Goal: Information Seeking & Learning: Check status

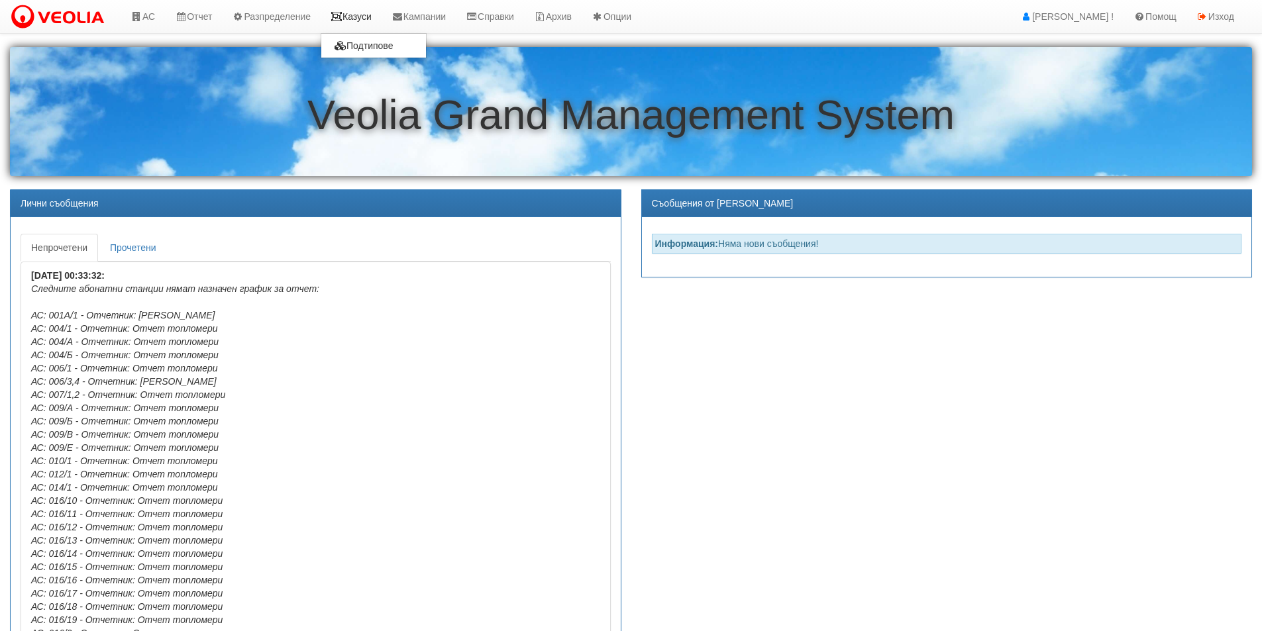
click at [374, 11] on link "Казуси" at bounding box center [351, 16] width 61 height 33
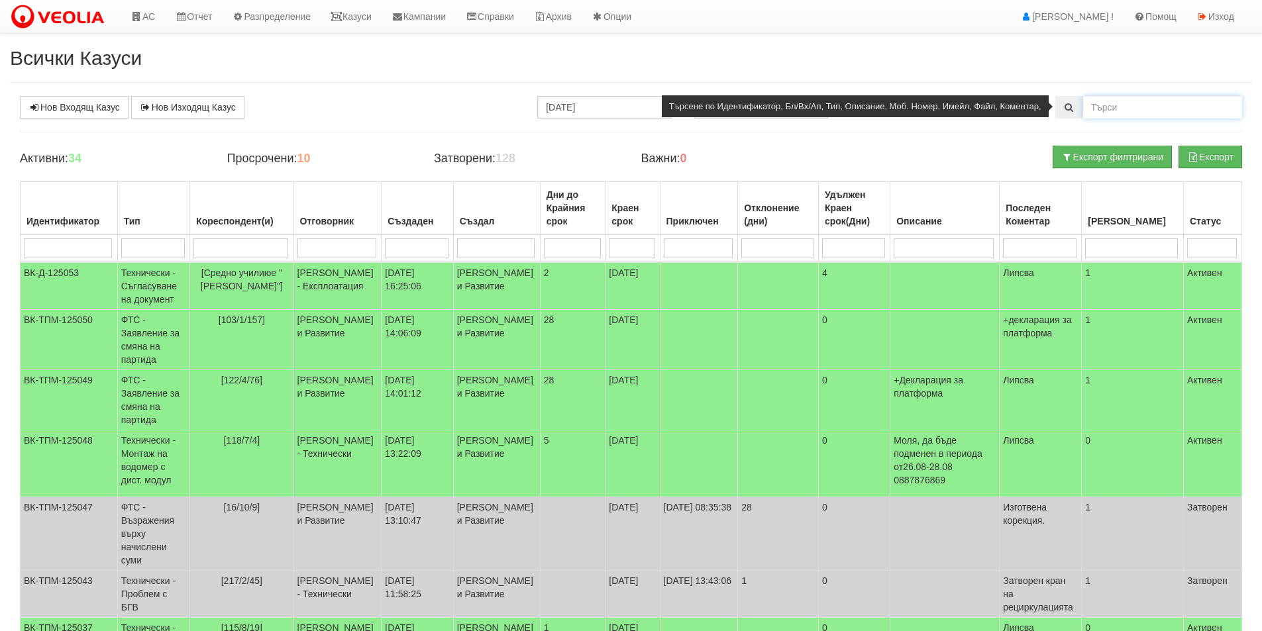
click at [1109, 109] on input "text" at bounding box center [1162, 107] width 159 height 23
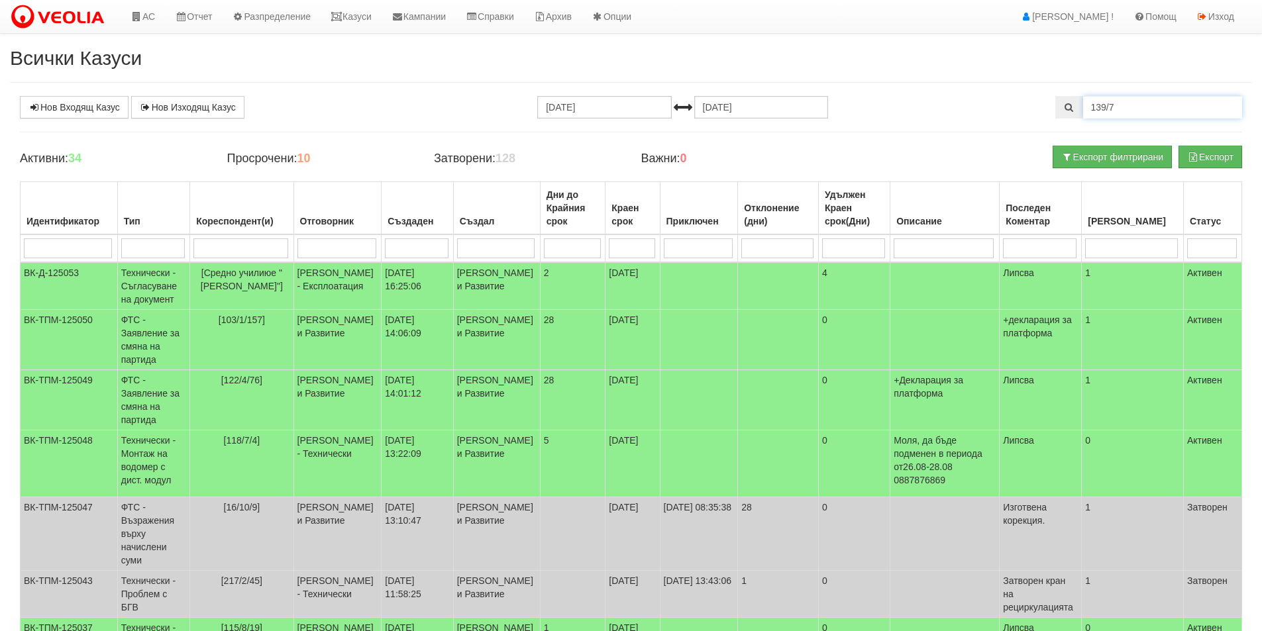
type input "139/7"
click at [570, 109] on input "[DATE]" at bounding box center [604, 107] width 134 height 23
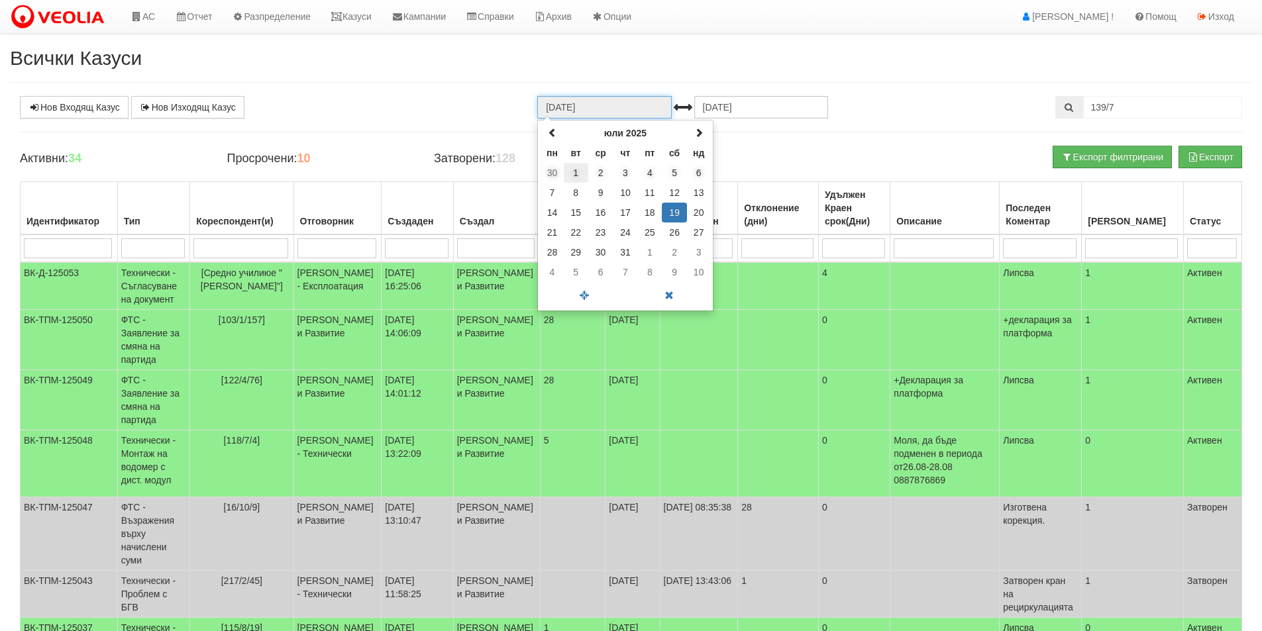
click at [576, 171] on td "1" at bounding box center [576, 173] width 25 height 20
type input "[DATE]"
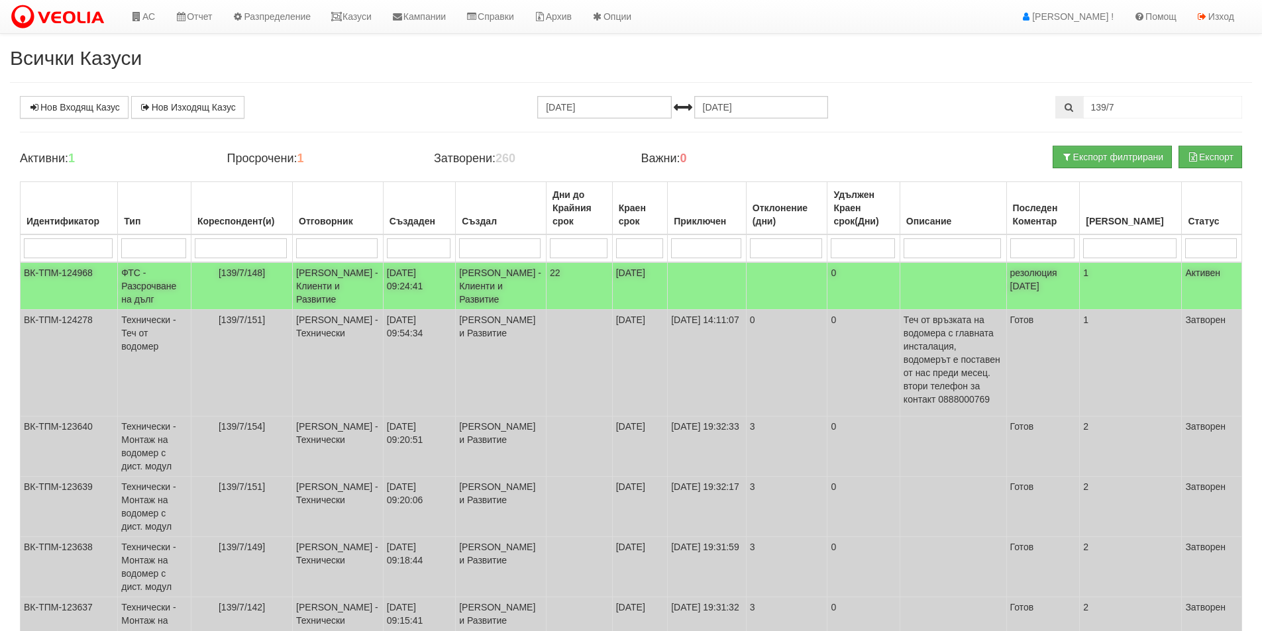
click at [250, 272] on span "[139/7/148]" at bounding box center [242, 273] width 46 height 11
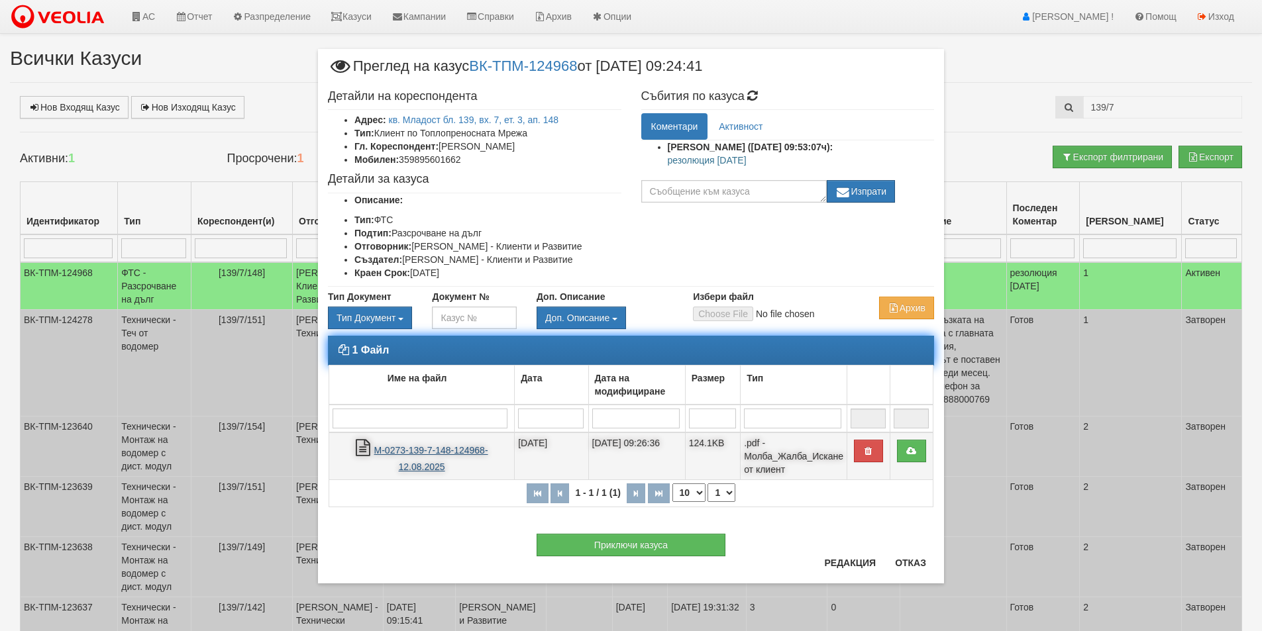
click at [408, 454] on link "М-0273-139-7-148-124968-12.08.2025" at bounding box center [431, 458] width 114 height 27
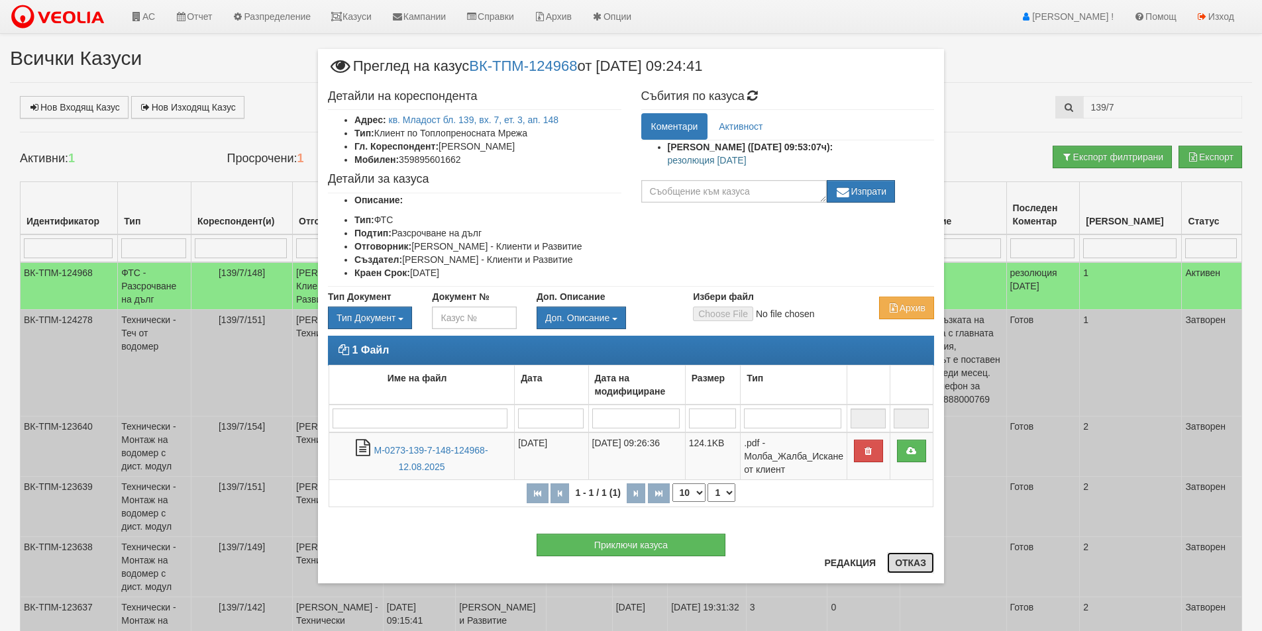
click at [902, 564] on button "Отказ" at bounding box center [910, 563] width 47 height 21
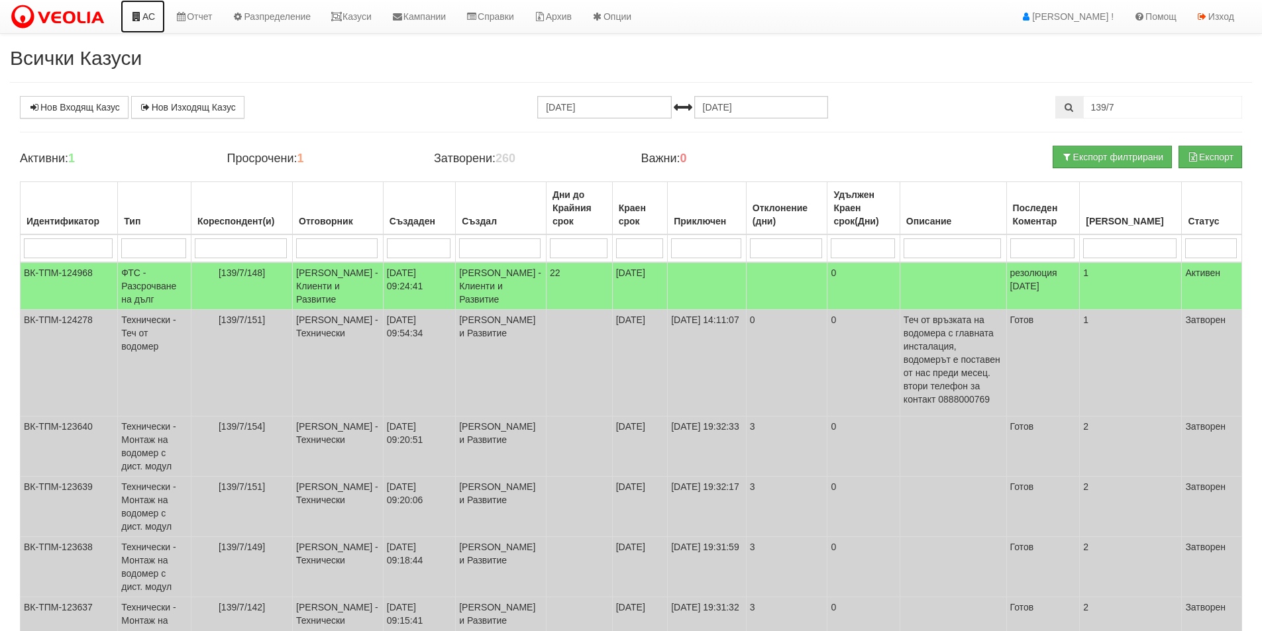
click at [150, 13] on link "АС" at bounding box center [143, 16] width 44 height 33
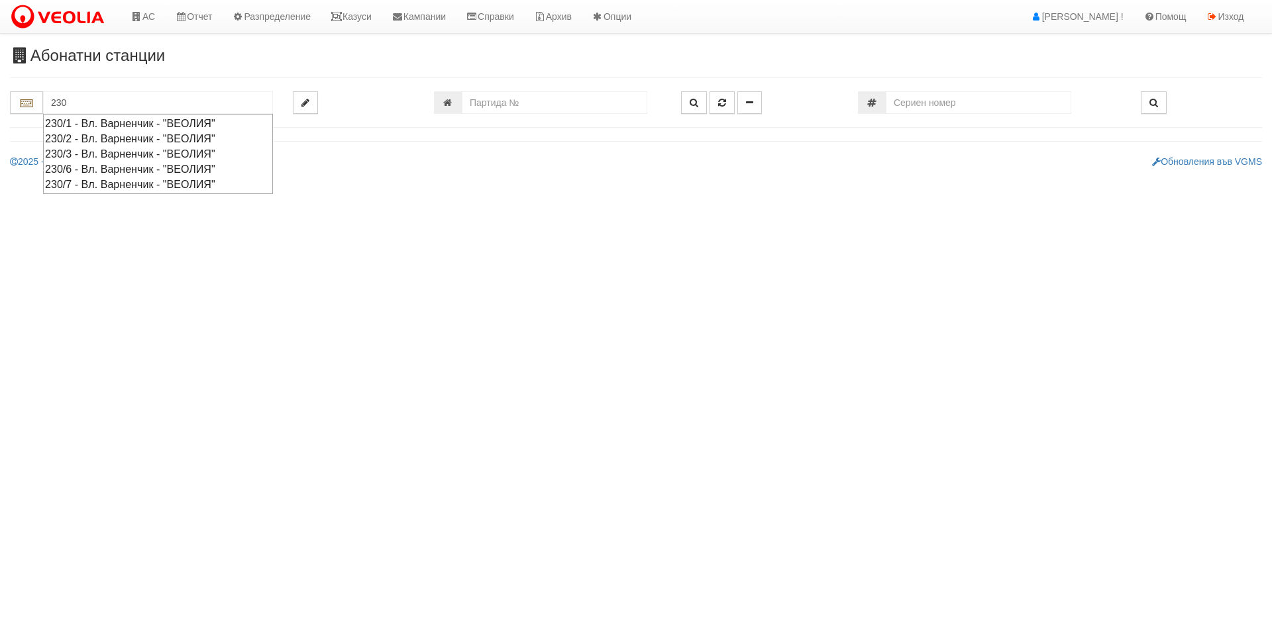
click at [130, 142] on div "230/2 - Вл. Варненчик - "ВЕОЛИЯ"" at bounding box center [158, 138] width 226 height 15
type input "230/2 - Вл. Варненчик - "ВЕОЛИЯ""
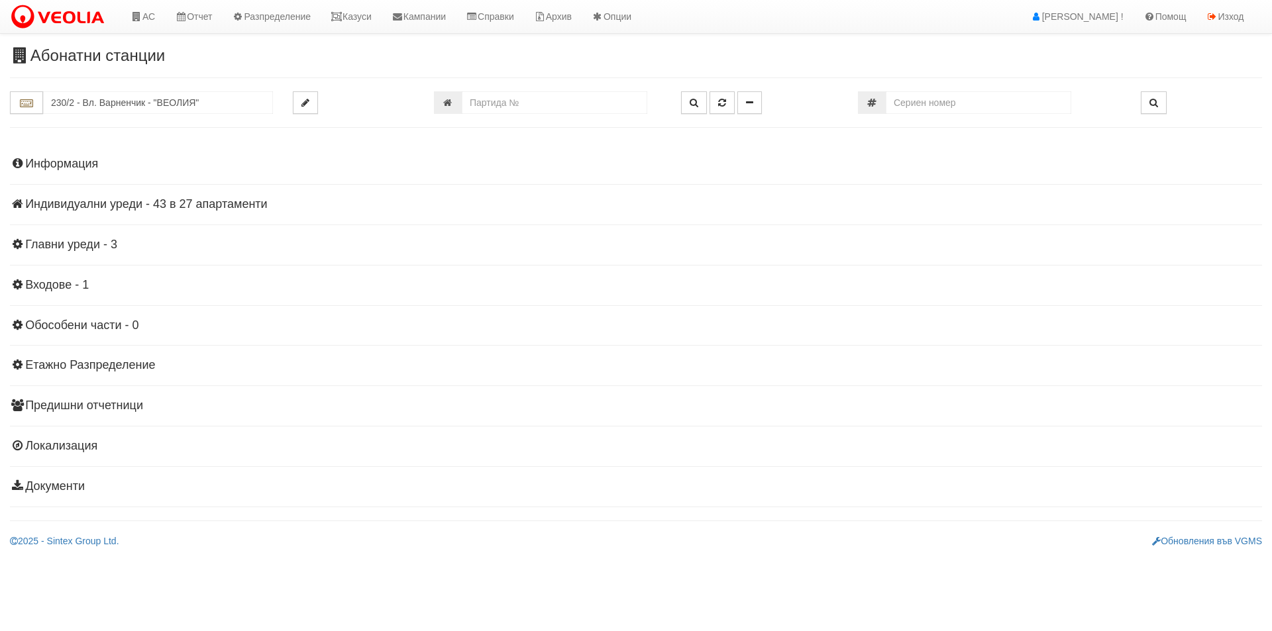
click at [99, 203] on h4 "Индивидуални уреди - 43 в 27 апартаменти" at bounding box center [636, 204] width 1252 height 13
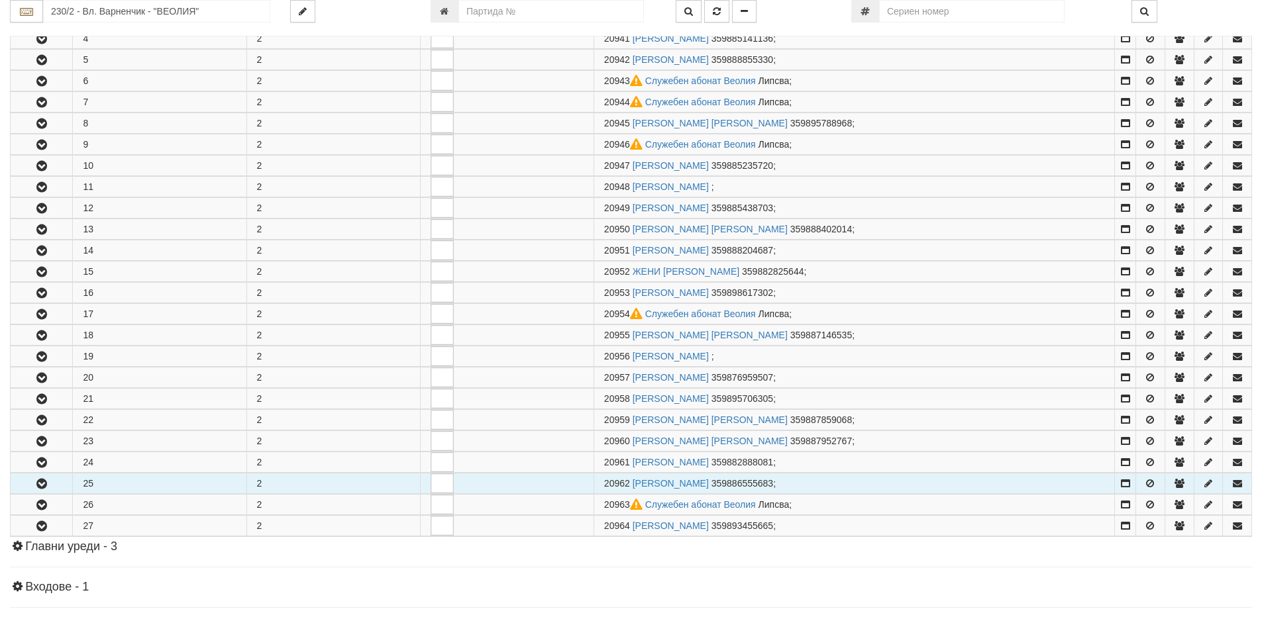
scroll to position [331, 0]
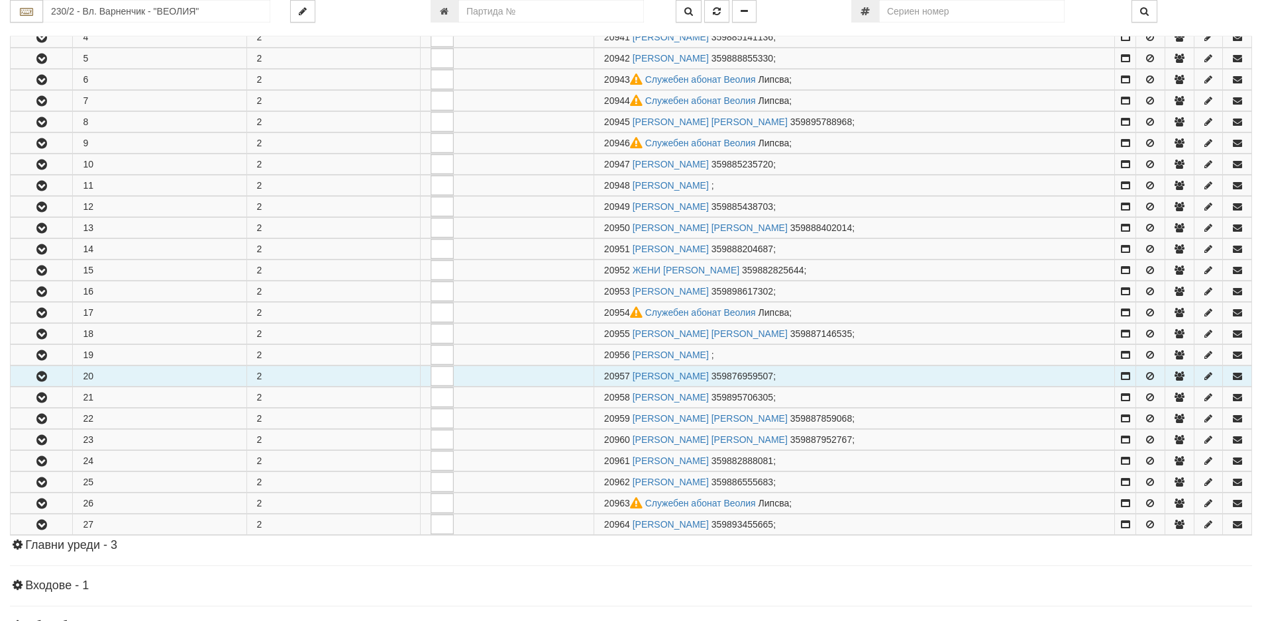
click at [40, 377] on icon "button" at bounding box center [42, 376] width 16 height 9
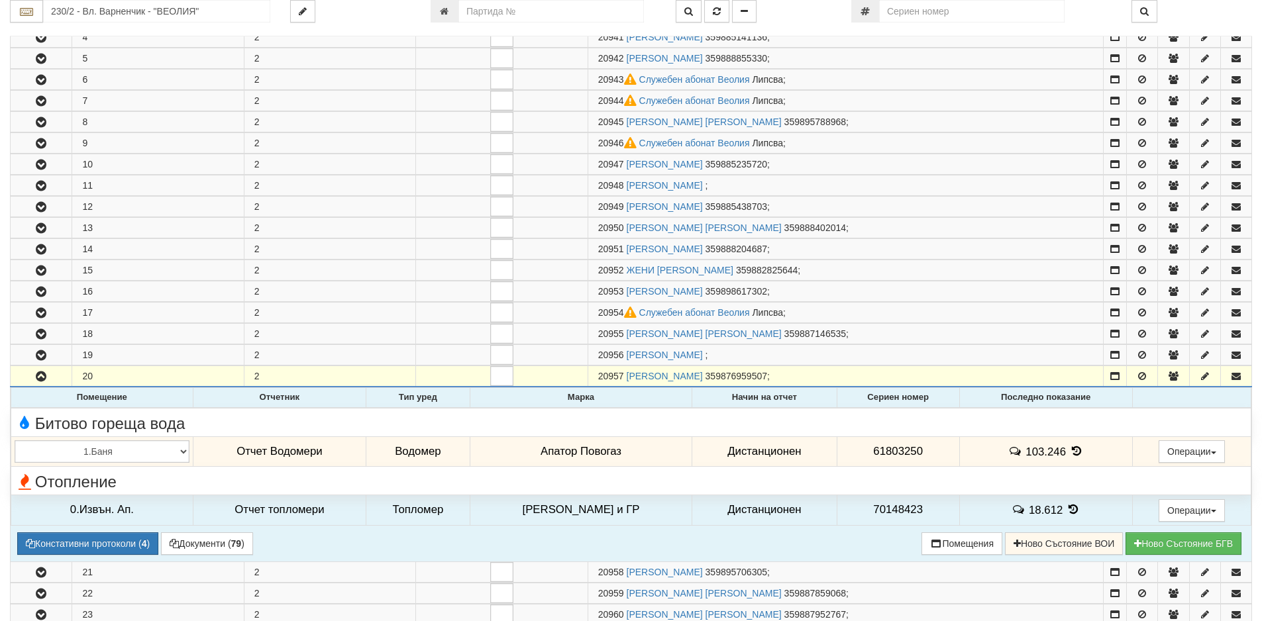
click at [1069, 453] on icon at bounding box center [1076, 451] width 15 height 11
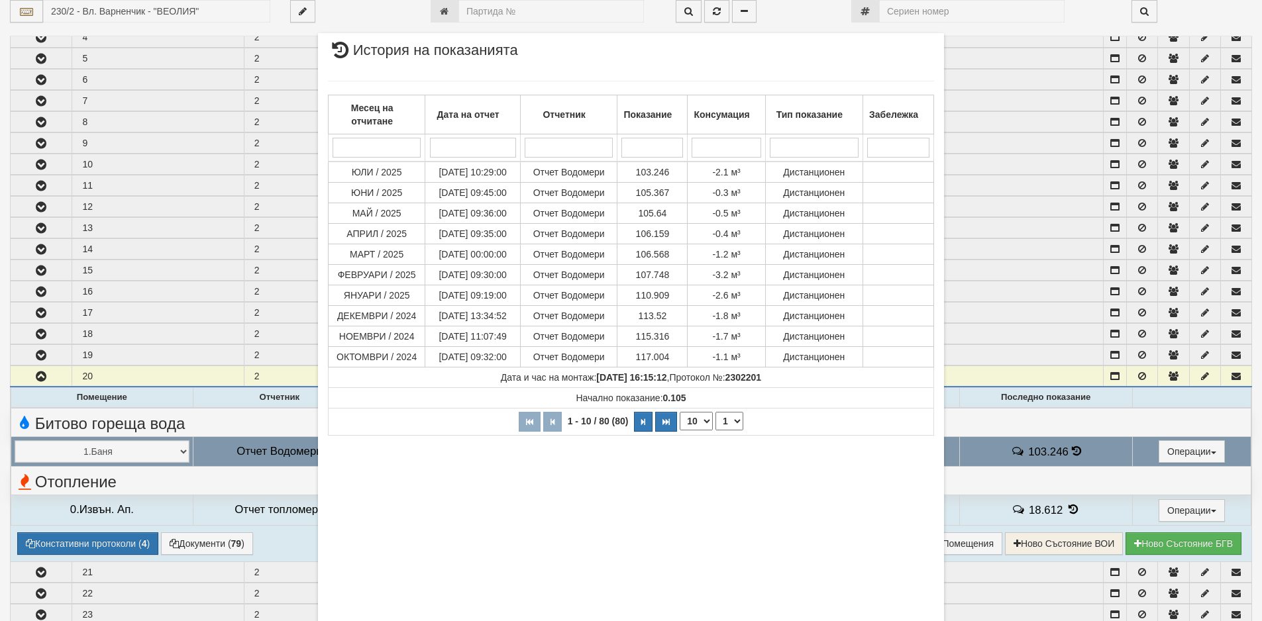
scroll to position [596, 0]
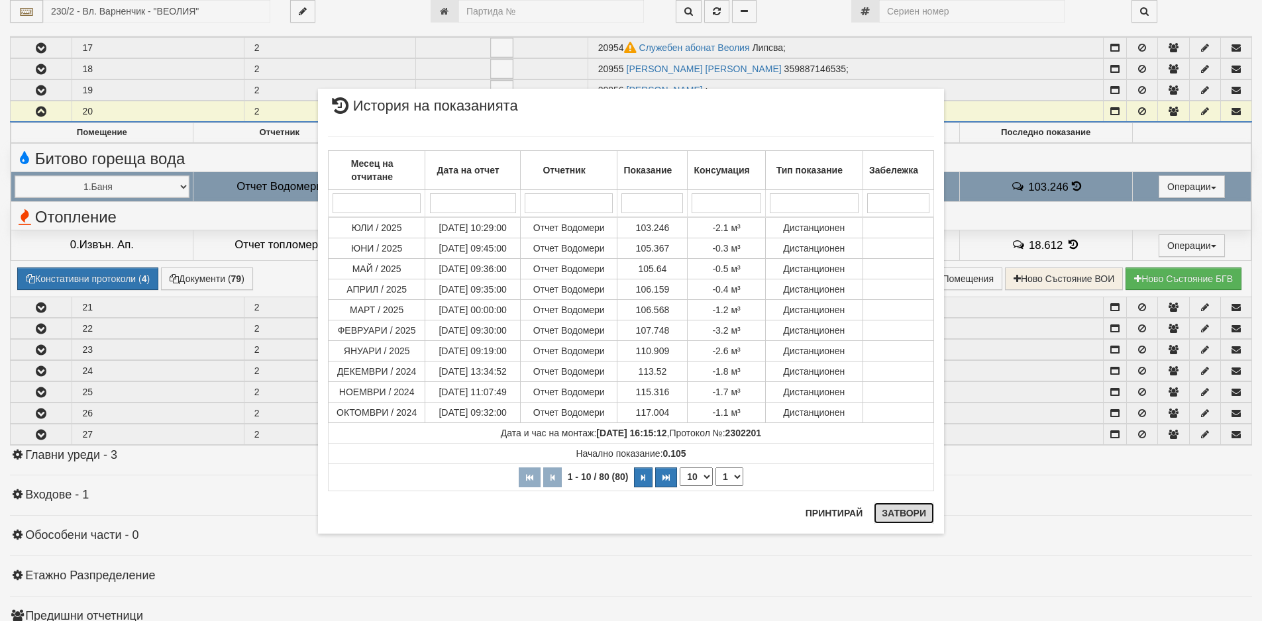
click at [908, 513] on button "Затвори" at bounding box center [904, 513] width 60 height 21
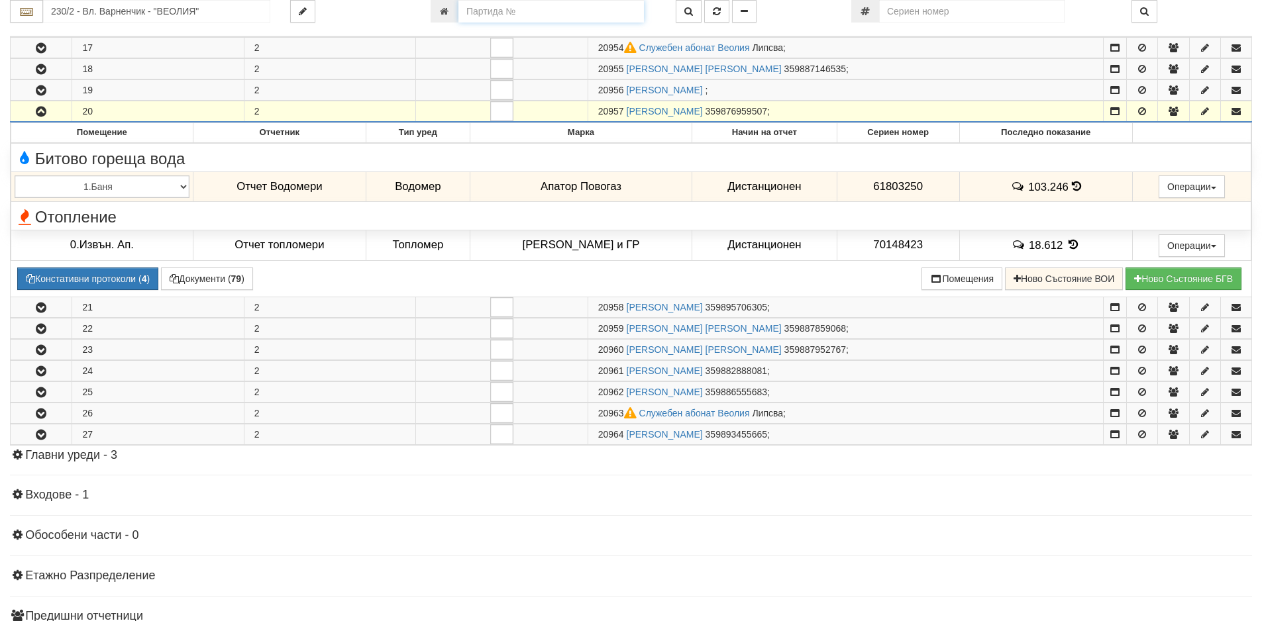
click at [464, 12] on input "number" at bounding box center [551, 11] width 186 height 23
type input "1085"
click at [679, 7] on button "button" at bounding box center [689, 11] width 26 height 23
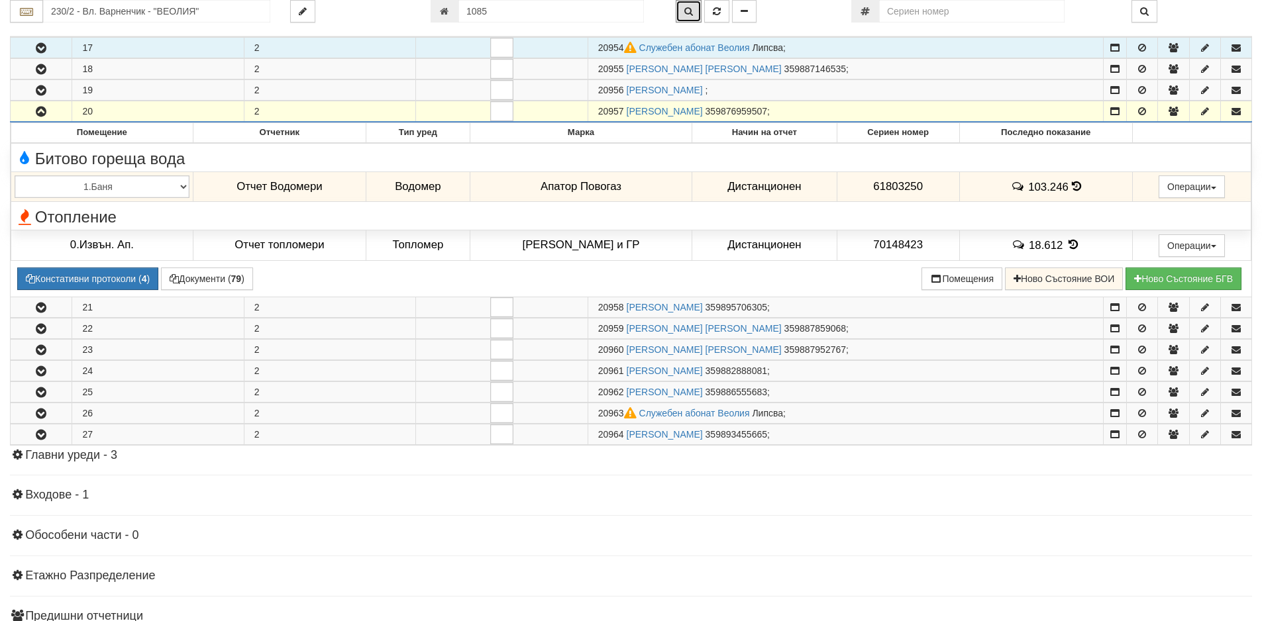
type input "216/7 - "ВЕОЛИЯ ЕНЕРДЖИ ВАРНА " ЕАД"
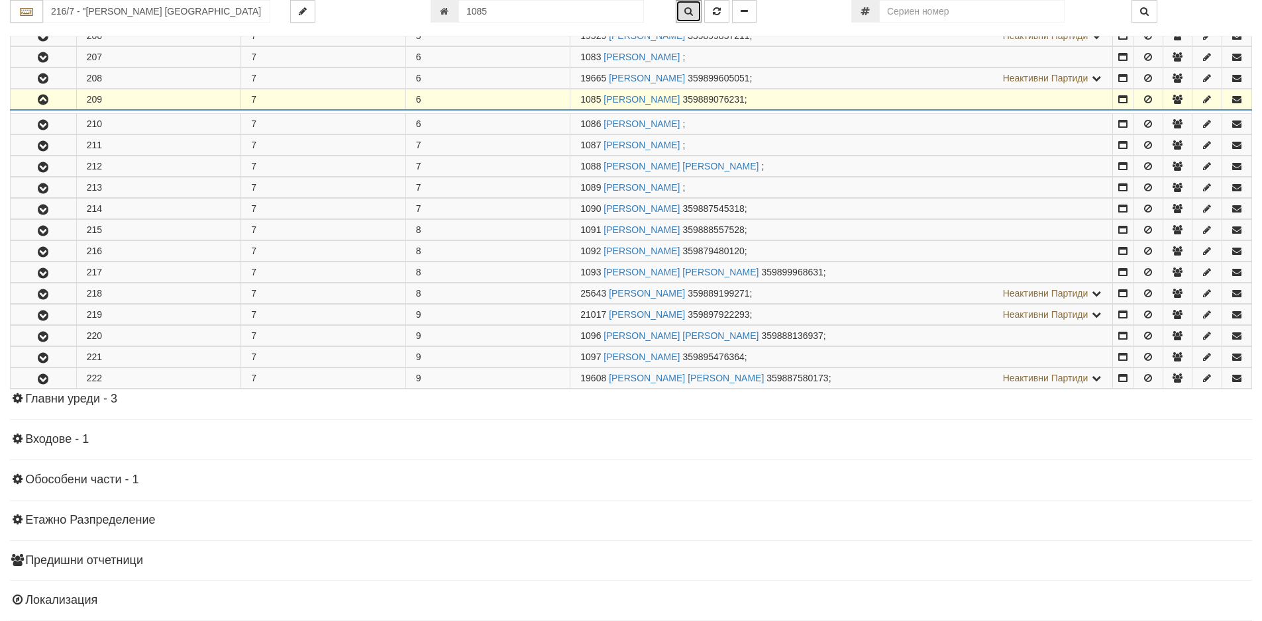
scroll to position [728, 0]
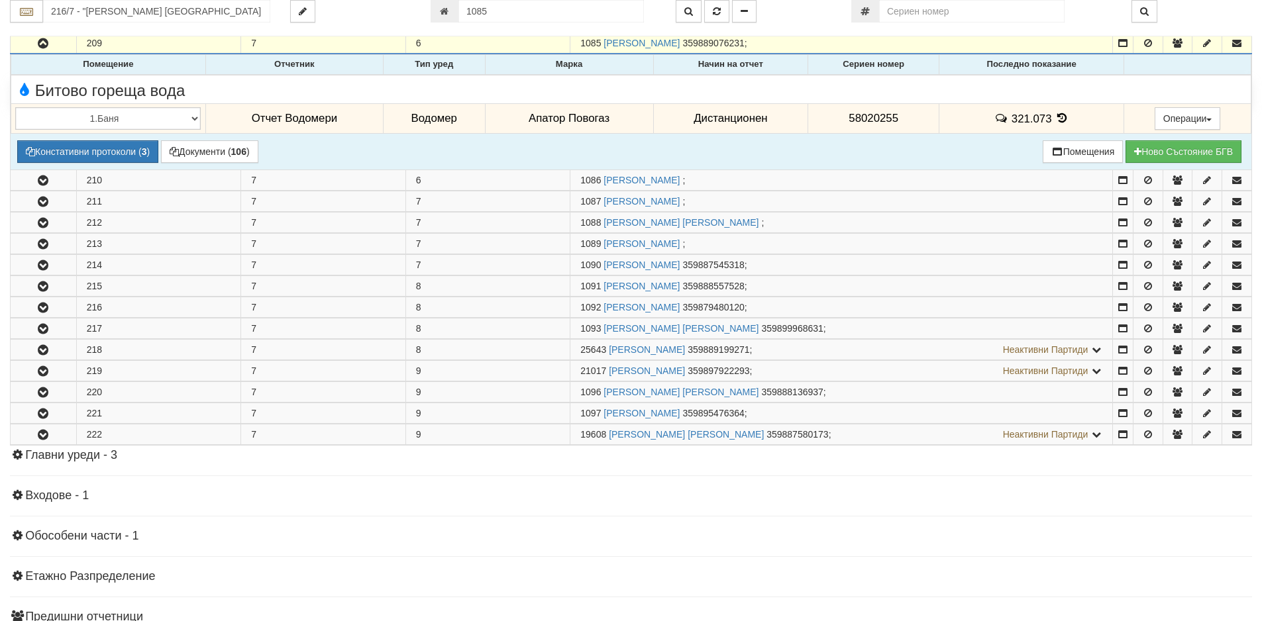
click at [1059, 115] on icon at bounding box center [1062, 118] width 15 height 11
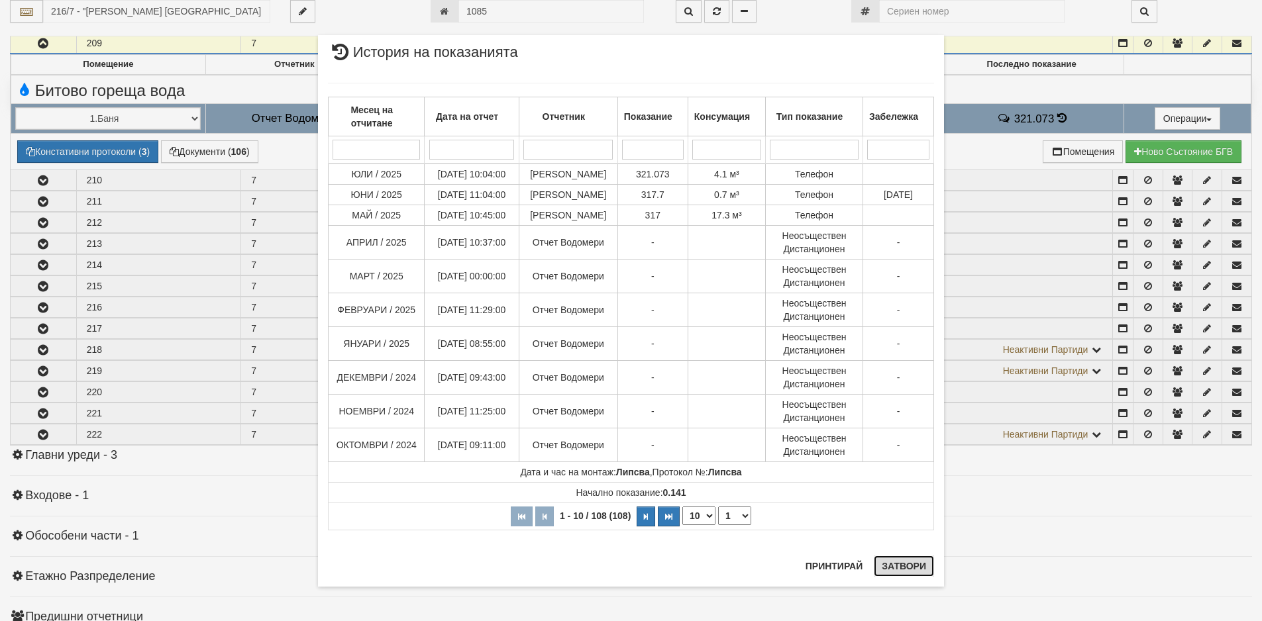
click at [898, 572] on button "Затвори" at bounding box center [904, 566] width 60 height 21
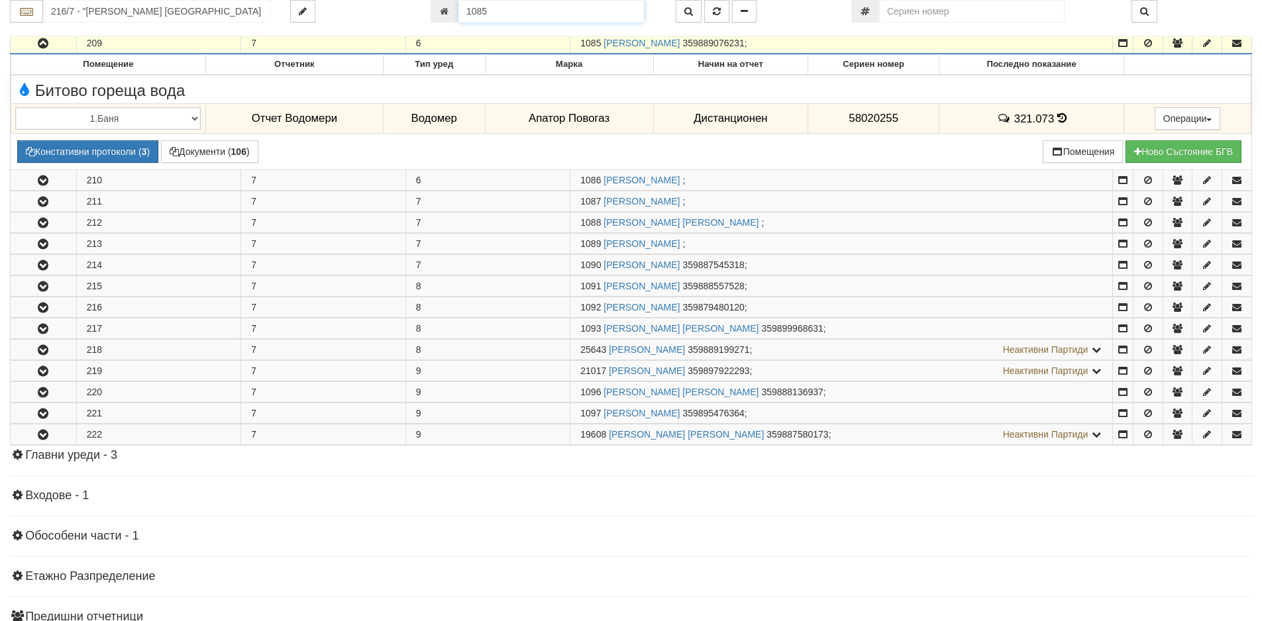
click at [485, 8] on input "1085" at bounding box center [551, 11] width 186 height 23
type input "24036"
type input "230/1 - "ВЕОЛИЯ ЕНЕРДЖИ ВАРНА " ЕАД"
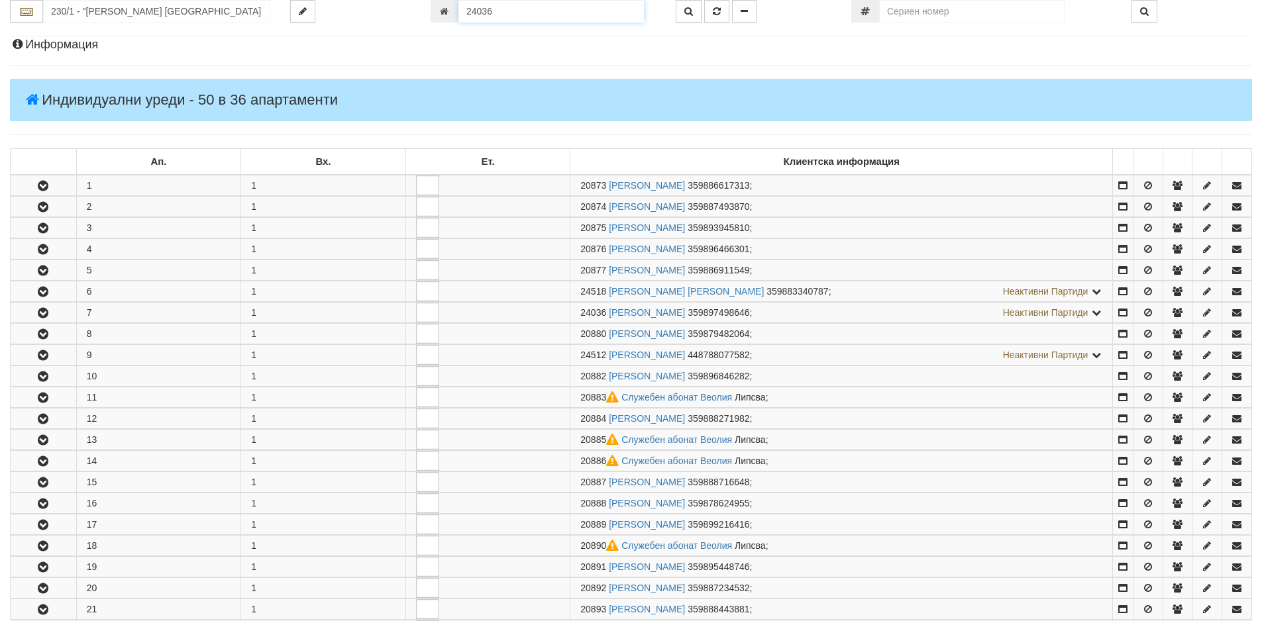
scroll to position [389, 0]
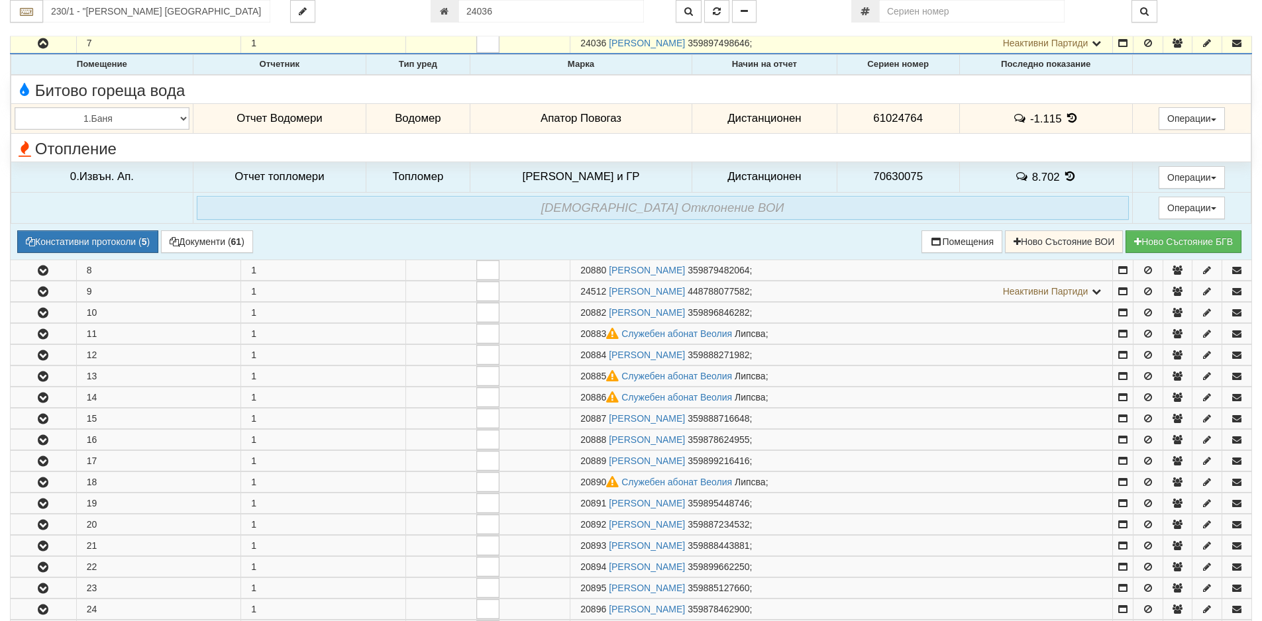
click at [1065, 115] on icon at bounding box center [1072, 118] width 15 height 11
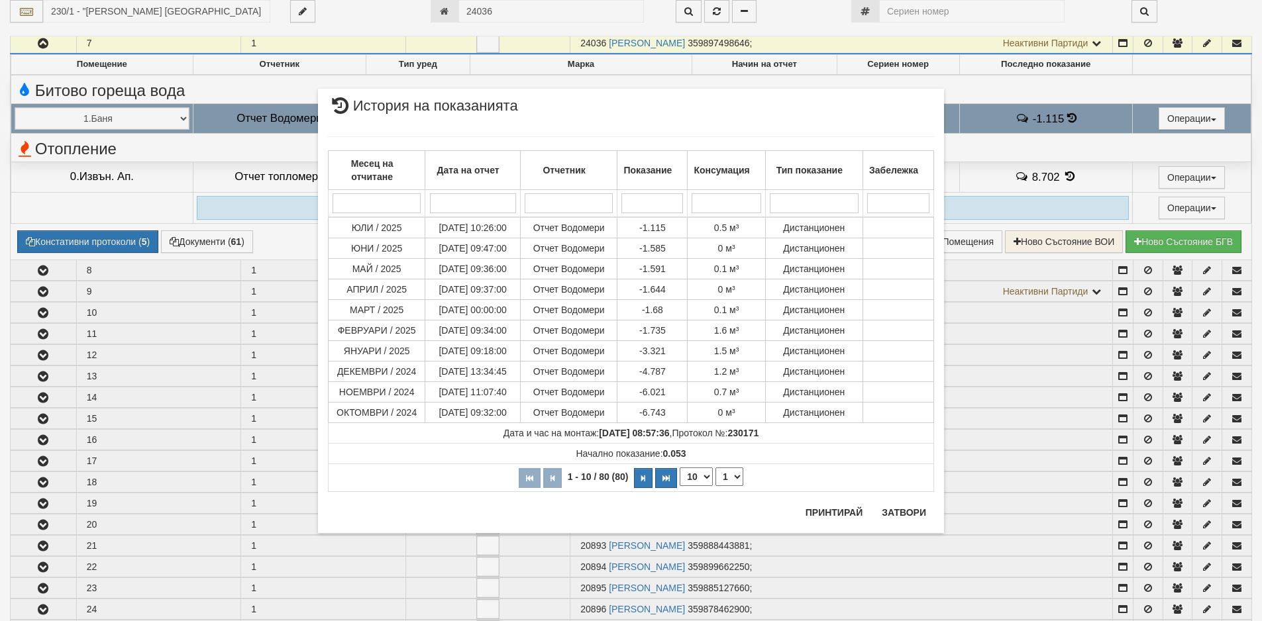
click at [708, 483] on select "10 20 30 40" at bounding box center [696, 477] width 33 height 19
select select "40"
click at [680, 486] on select "10 20 30 40" at bounding box center [696, 477] width 33 height 19
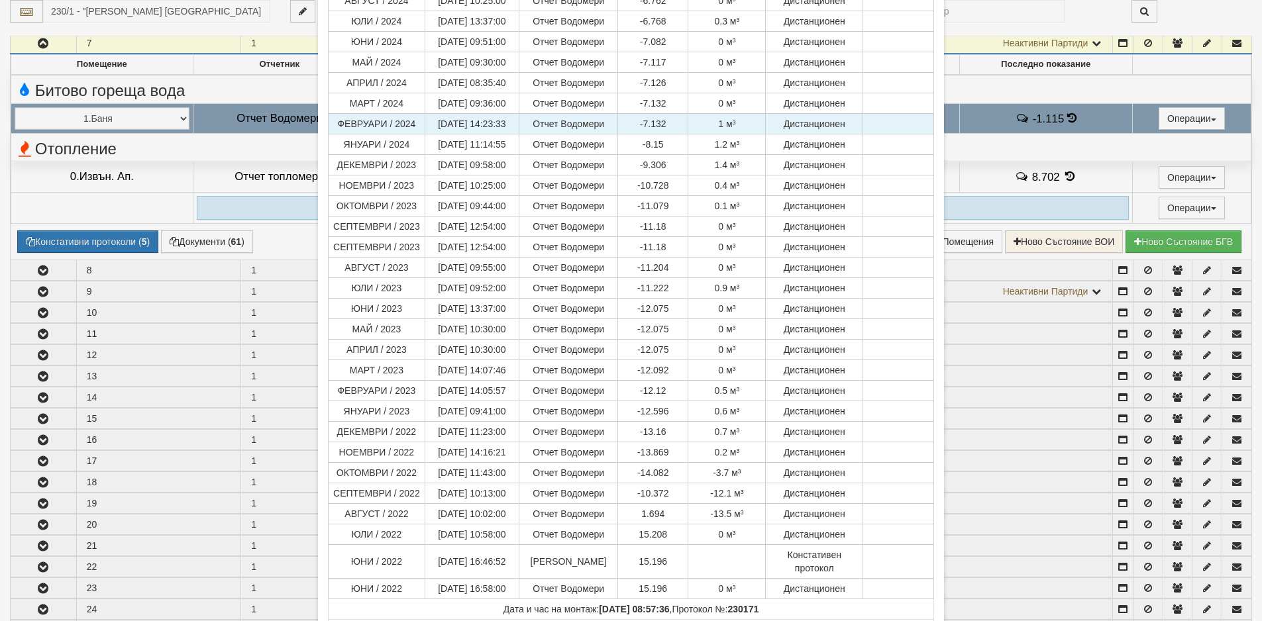
scroll to position [464, 0]
